Goal: Check status

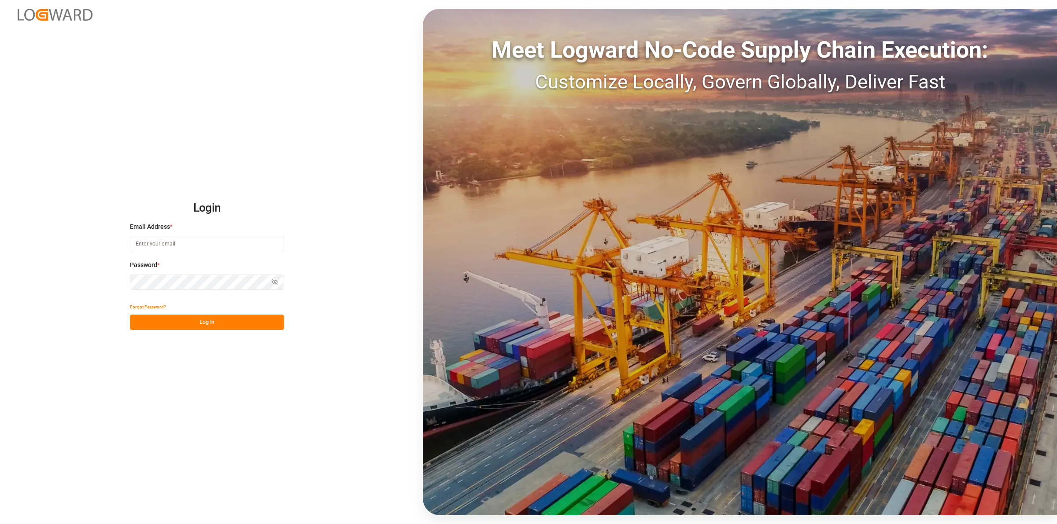
type input "[EMAIL_ADDRESS][DOMAIN_NAME]"
click at [167, 321] on button "Log In" at bounding box center [207, 322] width 154 height 15
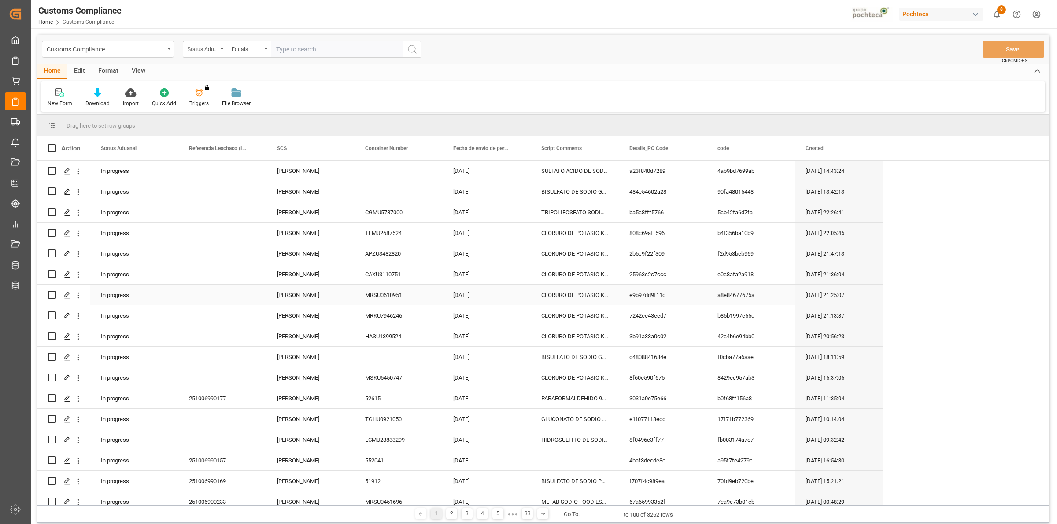
click at [228, 287] on div "Press SPACE to select this row." at bounding box center [222, 295] width 88 height 20
click at [17, 126] on icon at bounding box center [15, 122] width 9 height 9
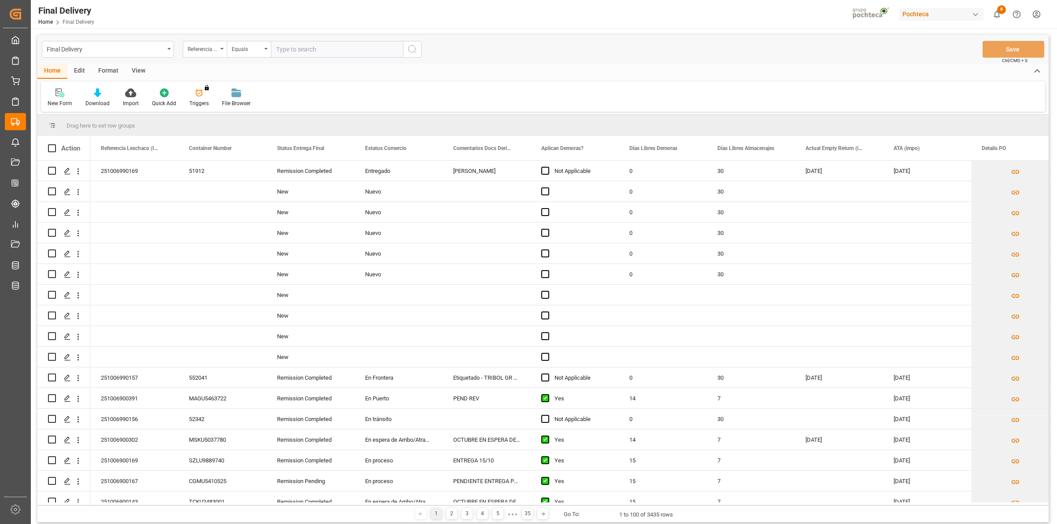
click at [286, 52] on input "text" at bounding box center [337, 49] width 132 height 17
paste input "251006900145"
type input "251006900145"
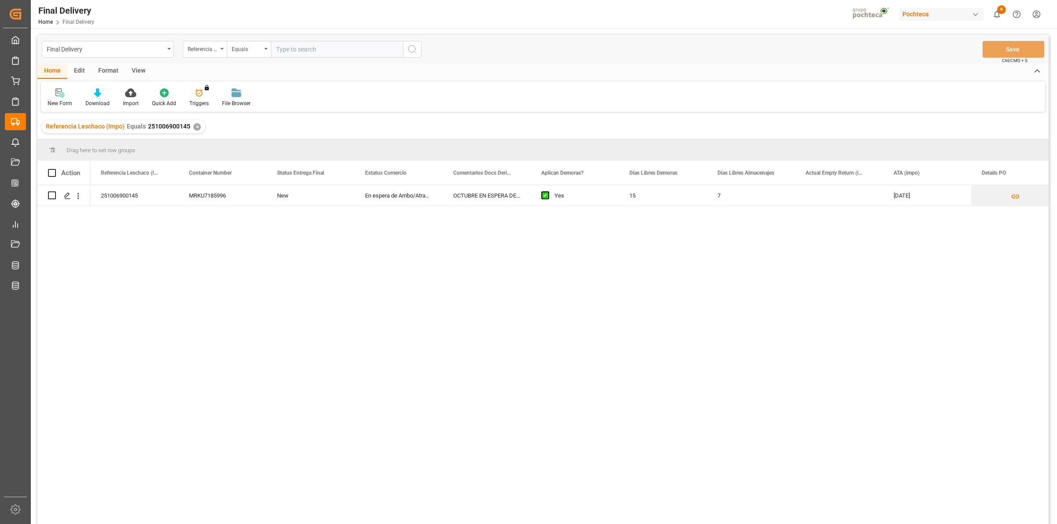
click at [139, 75] on div "View" at bounding box center [138, 71] width 27 height 15
click at [92, 98] on div "Standard Templates" at bounding box center [99, 97] width 57 height 19
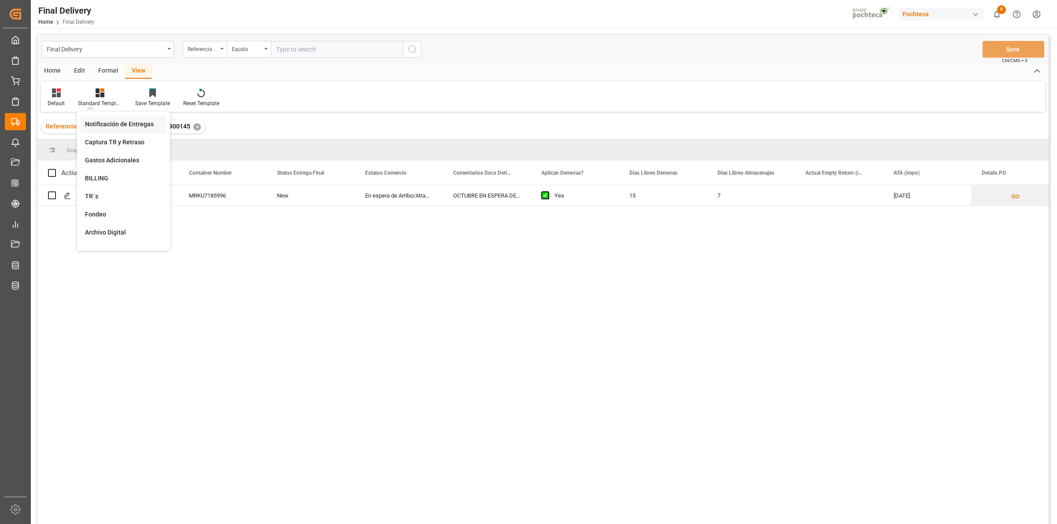
click at [120, 122] on div "Notificación de Entregas" at bounding box center [123, 124] width 77 height 9
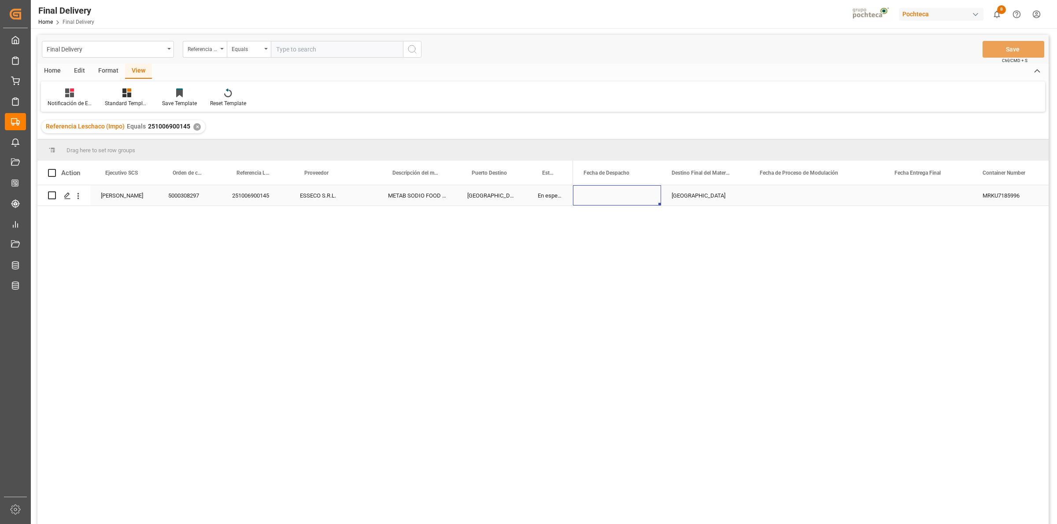
click at [619, 199] on div "Press SPACE to select this row." at bounding box center [617, 195] width 88 height 20
click at [627, 293] on span "15" at bounding box center [626, 292] width 6 height 6
type input "[DATE]"
click at [664, 190] on div "[GEOGRAPHIC_DATA]" at bounding box center [705, 195] width 88 height 20
click at [775, 197] on div "Press SPACE to select this row." at bounding box center [816, 195] width 135 height 20
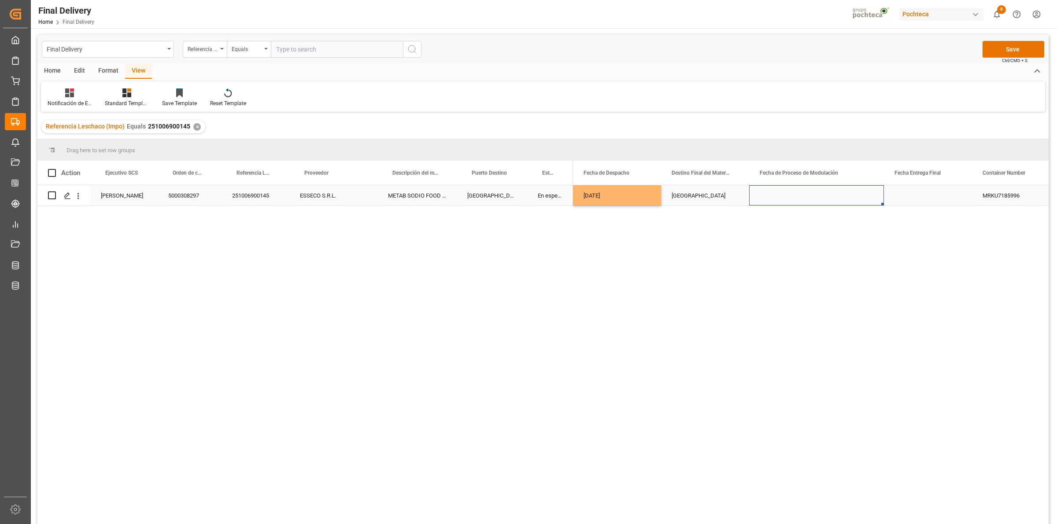
click at [905, 195] on div "Press SPACE to select this row." at bounding box center [928, 195] width 88 height 20
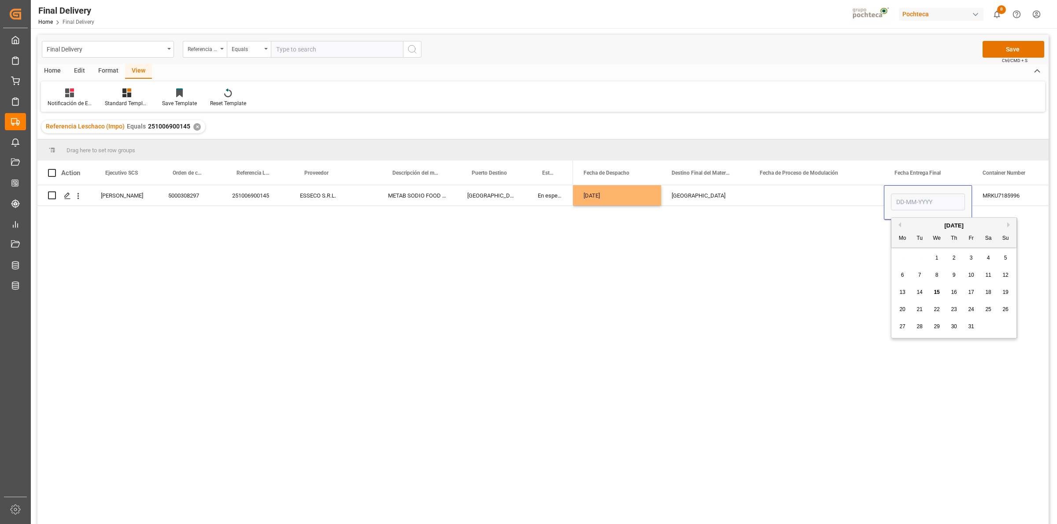
click at [948, 293] on div "13 14 15 16 17 18 19" at bounding box center [954, 292] width 120 height 17
click at [951, 291] on span "16" at bounding box center [954, 292] width 6 height 6
type input "[DATE]"
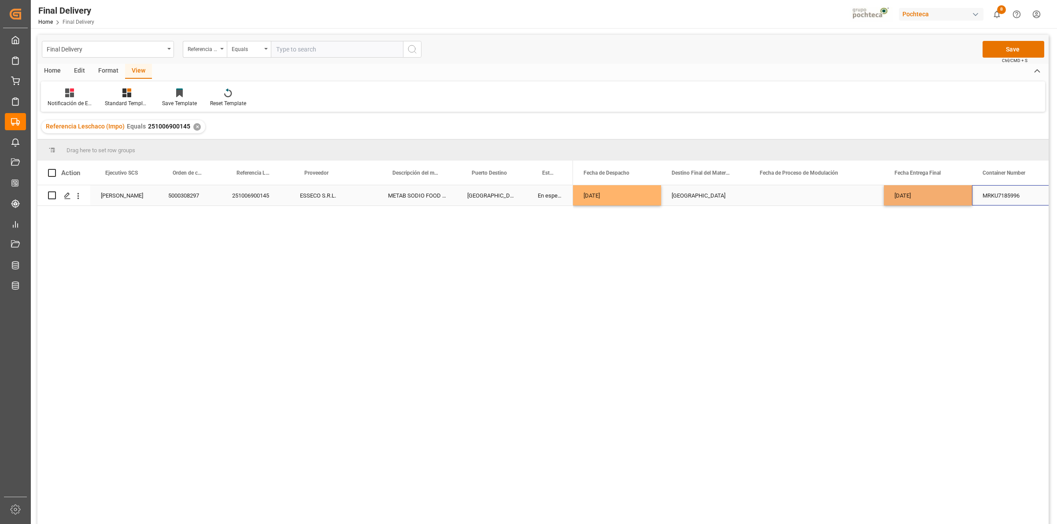
click at [988, 202] on div "MRKU7185996" at bounding box center [1016, 195] width 88 height 20
click at [124, 92] on icon at bounding box center [126, 93] width 9 height 9
click at [125, 126] on div "Notificación de Entregas" at bounding box center [150, 124] width 77 height 9
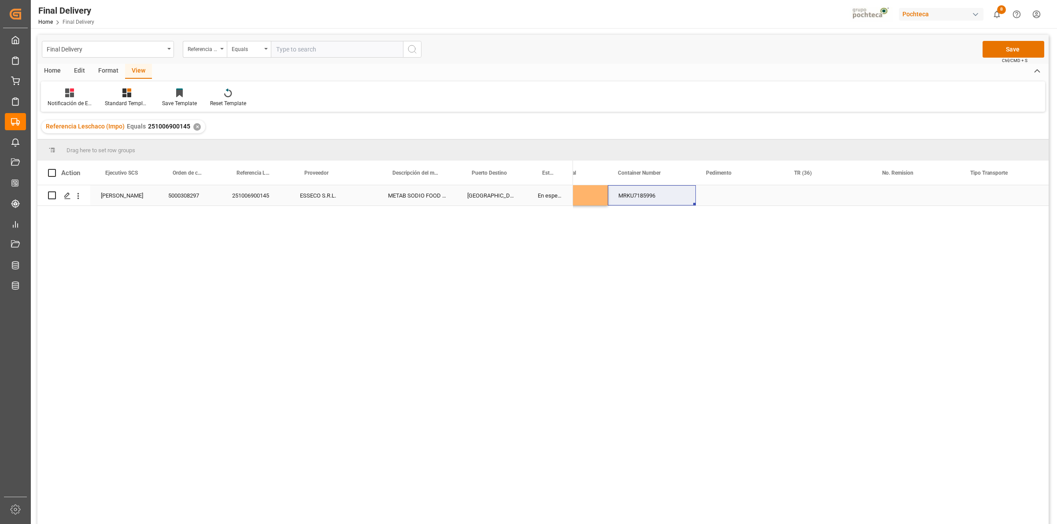
click at [741, 197] on div "Press SPACE to select this row." at bounding box center [740, 195] width 88 height 20
click at [806, 197] on div "Press SPACE to select this row." at bounding box center [828, 195] width 88 height 20
click at [861, 252] on div "MRKU7185996 [DATE] 3600472080" at bounding box center [811, 357] width 476 height 345
click at [717, 203] on div "Press SPACE to select this row." at bounding box center [740, 195] width 88 height 20
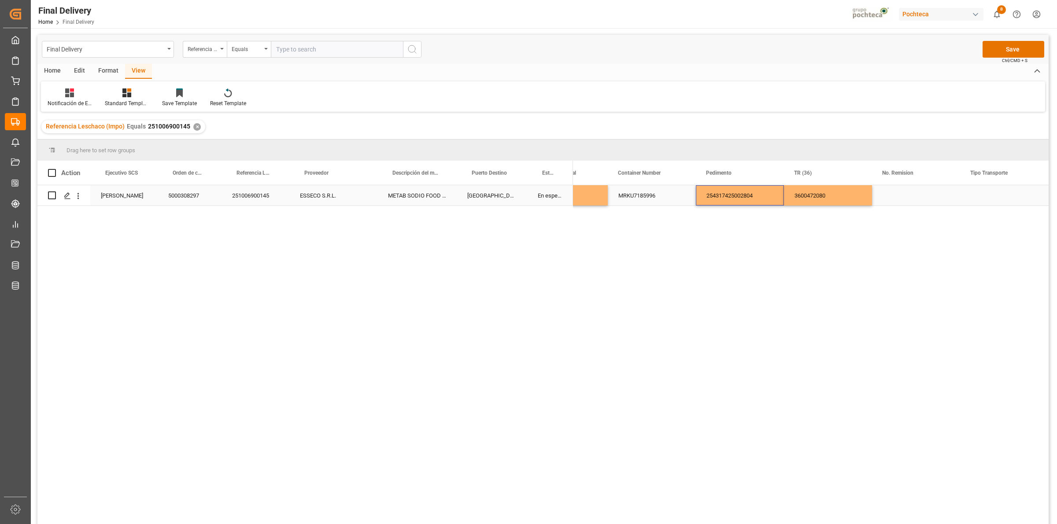
click at [918, 198] on div "Press SPACE to select this row." at bounding box center [916, 195] width 88 height 20
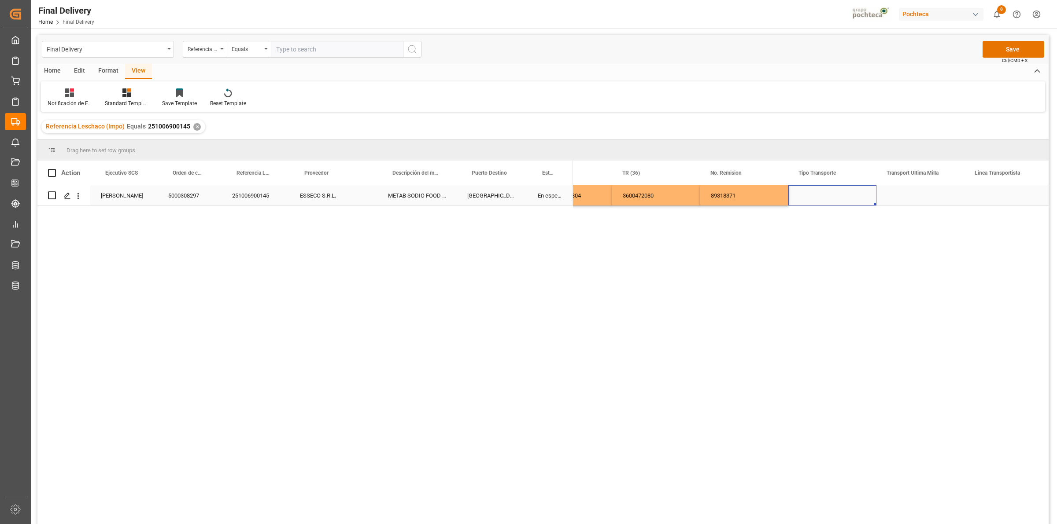
click at [848, 202] on div "Press SPACE to select this row." at bounding box center [832, 195] width 88 height 20
click at [849, 199] on button "Select" at bounding box center [832, 200] width 74 height 17
click at [839, 298] on div "Sencillo" at bounding box center [832, 302] width 64 height 9
click at [908, 190] on div "Press SPACE to select this row." at bounding box center [920, 195] width 88 height 20
click at [913, 200] on button "Select" at bounding box center [920, 200] width 74 height 17
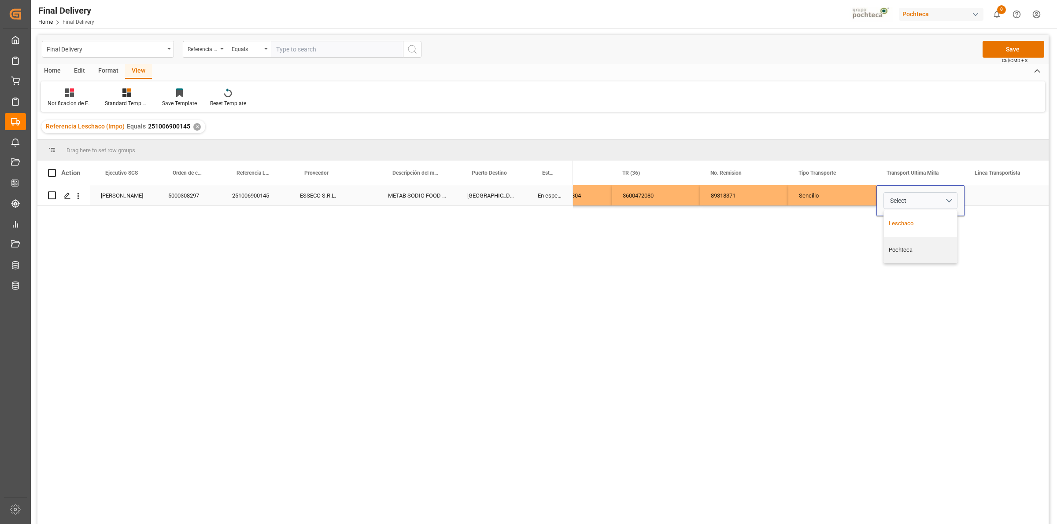
click at [918, 223] on div "Leschaco" at bounding box center [921, 223] width 64 height 9
click at [1000, 196] on div "Press SPACE to select this row." at bounding box center [1008, 195] width 88 height 20
click at [1021, 39] on div "Final Delivery Referencia Leschaco (Impo) Equals Save Ctrl/CMD + S" at bounding box center [542, 49] width 1011 height 29
click at [1018, 47] on button "Save" at bounding box center [1013, 49] width 62 height 17
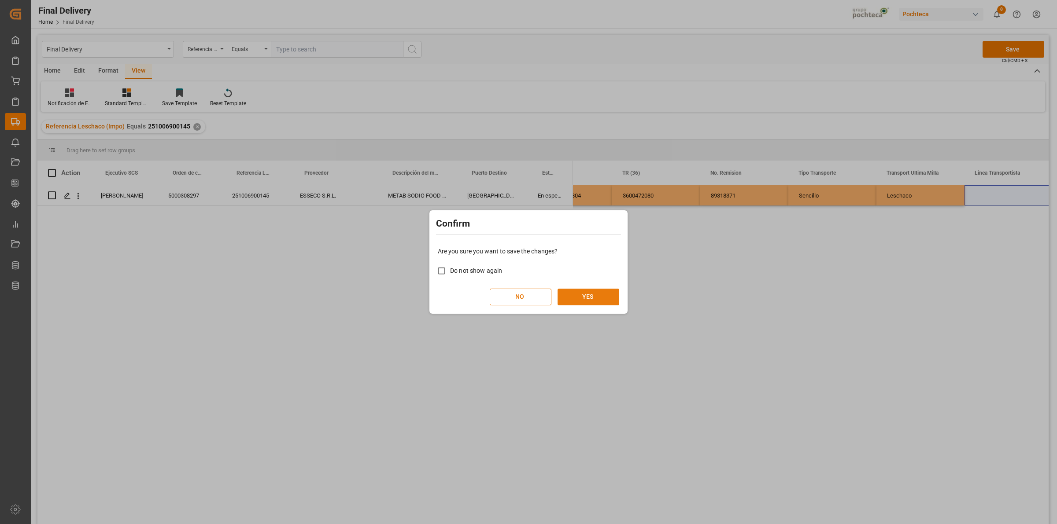
click at [594, 296] on button "YES" at bounding box center [588, 297] width 62 height 17
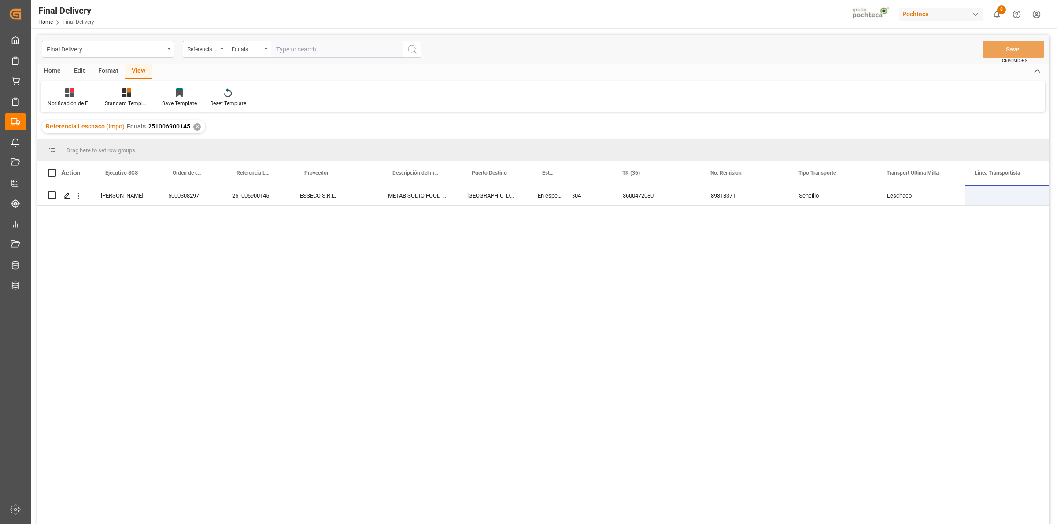
click at [398, 304] on div "[PERSON_NAME] 5000308297 251006900145 ESSECO S.R.L. METAB SODIO FOOD ESSECO 25 …" at bounding box center [542, 356] width 1011 height 342
